Goal: Information Seeking & Learning: Find specific fact

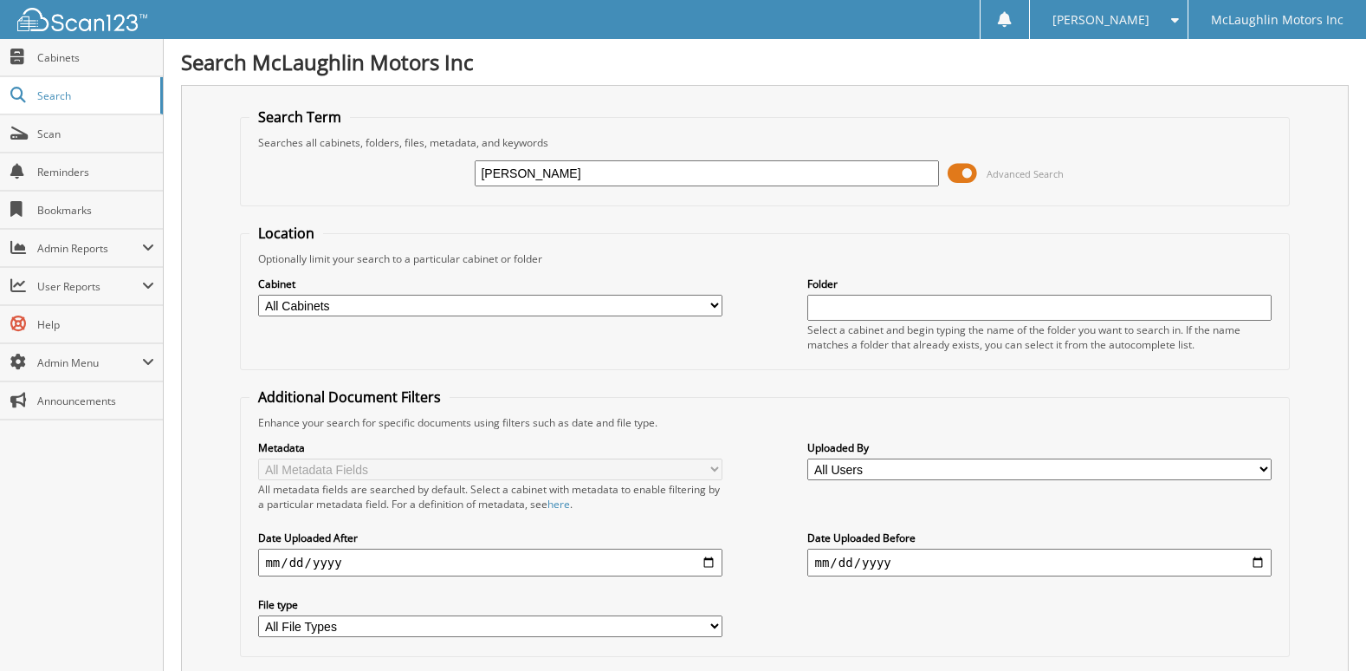
type input "[PERSON_NAME]"
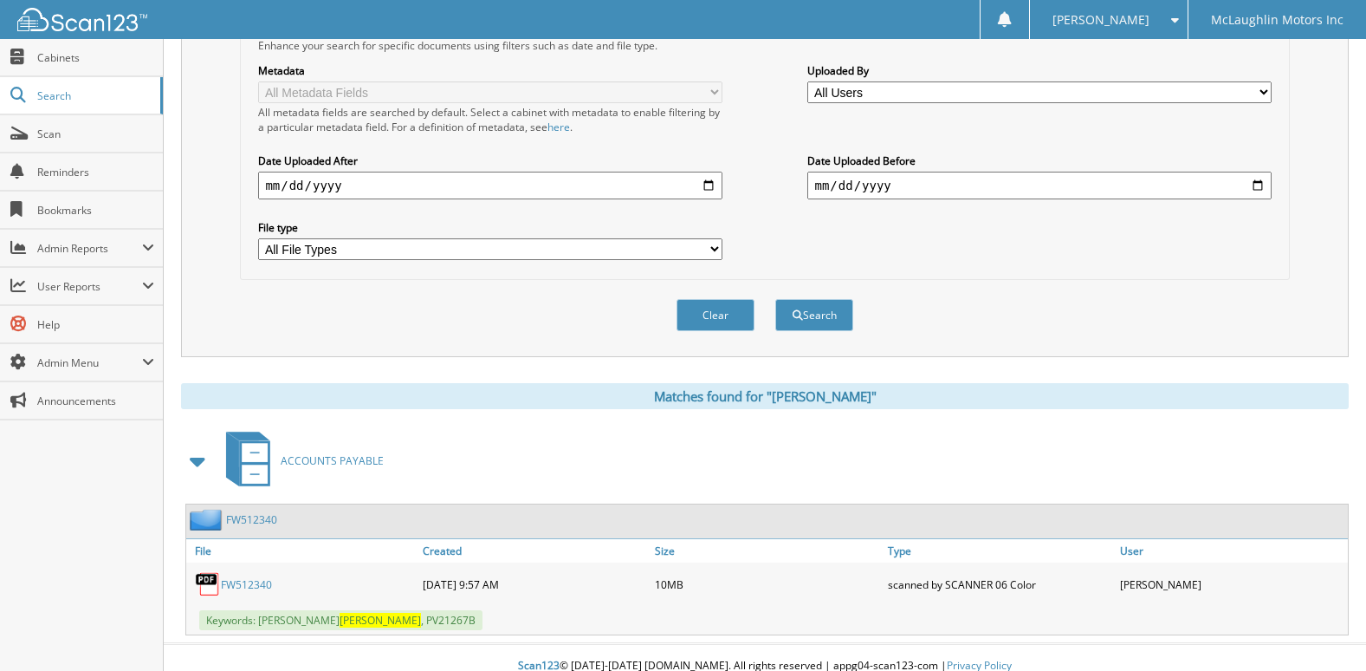
scroll to position [394, 0]
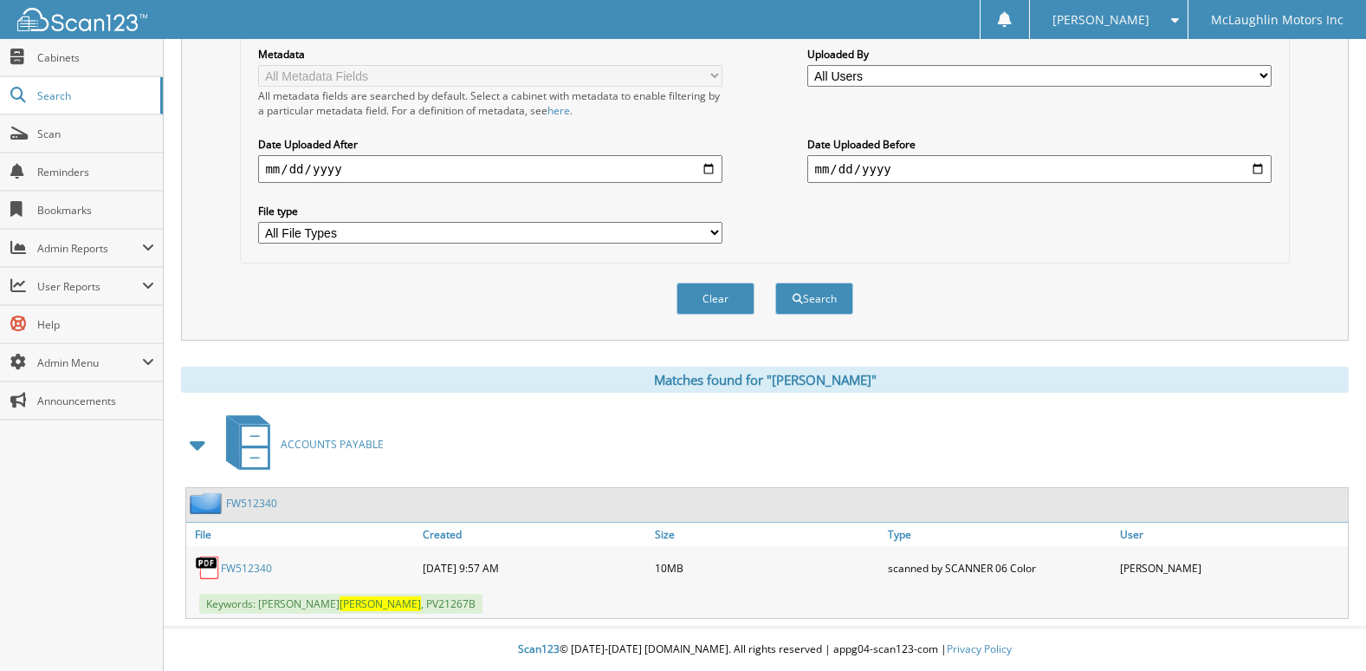
click at [262, 567] on link "FW512340" at bounding box center [246, 568] width 51 height 15
click at [1130, 23] on span "[PERSON_NAME]" at bounding box center [1101, 20] width 97 height 10
drag, startPoint x: 1113, startPoint y: 82, endPoint x: 1131, endPoint y: 80, distance: 18.4
click at [1060, 82] on span at bounding box center [1054, 85] width 12 height 12
